Goal: Contribute content: Add original content to the website for others to see

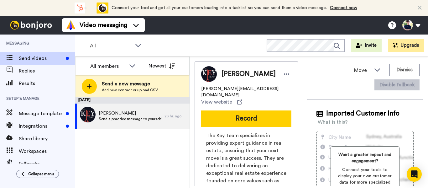
click at [268, 110] on button "Record" at bounding box center [246, 118] width 90 height 16
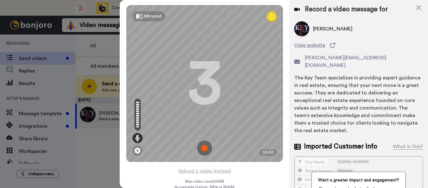
click at [204, 150] on img at bounding box center [204, 148] width 15 height 15
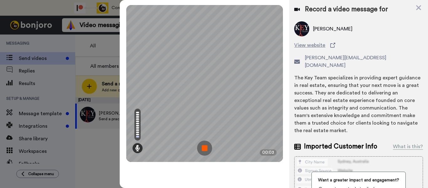
click at [197, 148] on img at bounding box center [204, 148] width 15 height 15
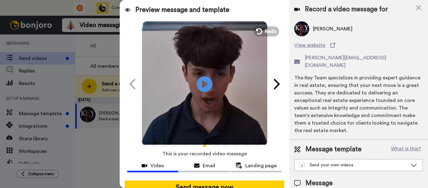
click at [201, 81] on icon "Play/Pause" at bounding box center [205, 84] width 16 height 28
click at [201, 81] on icon at bounding box center [205, 84] width 16 height 16
click at [267, 30] on span "Redo" at bounding box center [271, 32] width 12 height 8
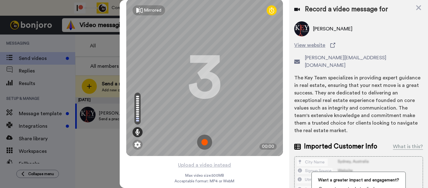
scroll to position [9, 0]
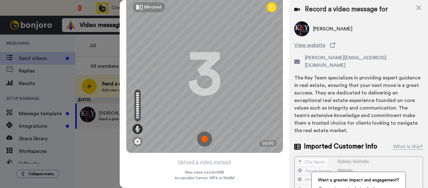
click at [137, 141] on img at bounding box center [138, 141] width 6 height 6
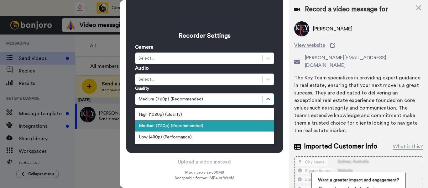
click at [198, 102] on div "Medium (720p) (Recommended)" at bounding box center [198, 99] width 127 height 8
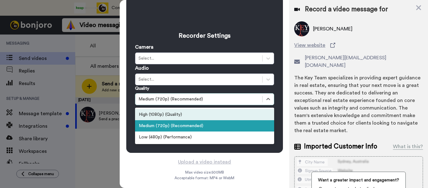
click at [185, 114] on div "High (1080p) (Quality)" at bounding box center [204, 114] width 139 height 11
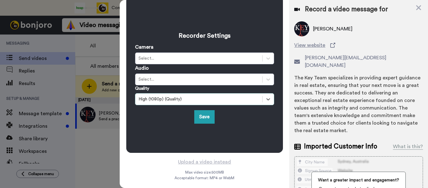
click at [199, 118] on button "Save" at bounding box center [204, 116] width 20 height 13
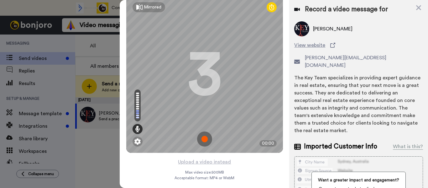
click at [216, 162] on button "Upload a video instead" at bounding box center [204, 162] width 57 height 8
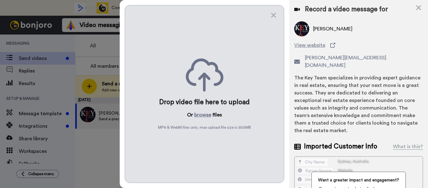
scroll to position [0, 0]
click at [271, 16] on icon at bounding box center [274, 15] width 6 height 8
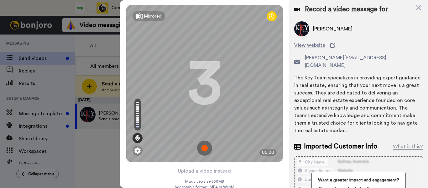
click at [418, 8] on icon at bounding box center [418, 7] width 5 height 5
